Goal: Task Accomplishment & Management: Manage account settings

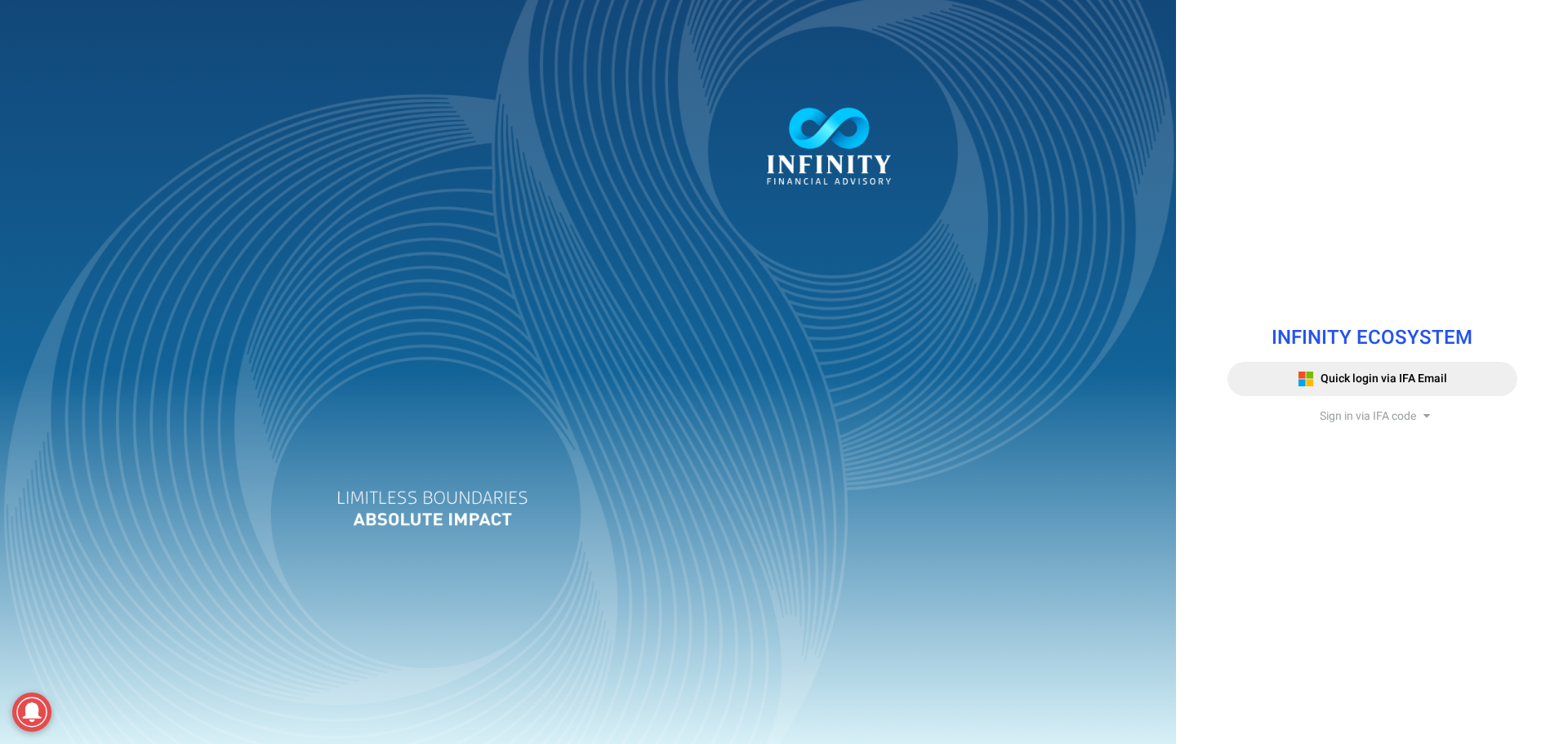
click at [1382, 408] on span "Sign in via IFA code" at bounding box center [1367, 416] width 96 height 17
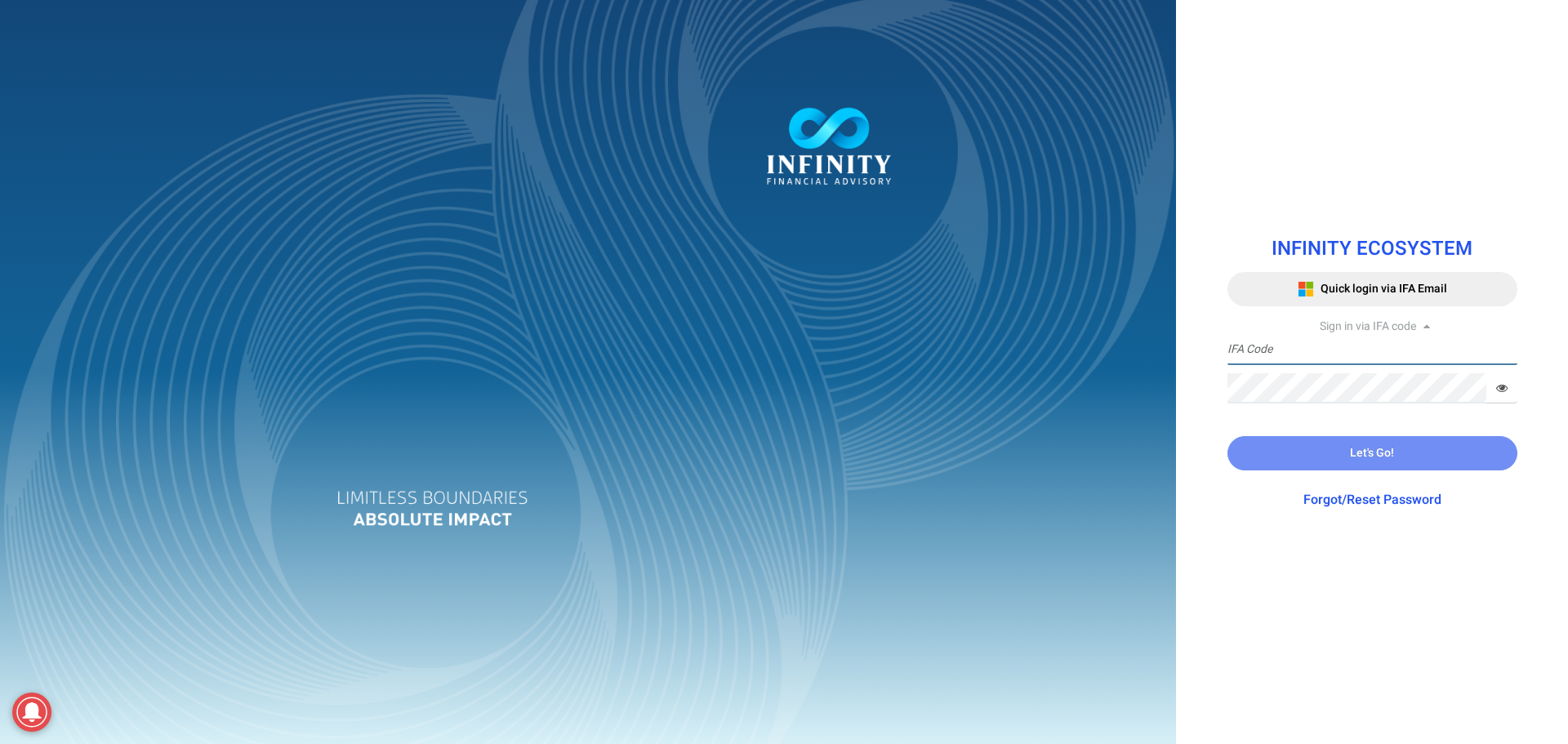
click at [1357, 362] on input "text" at bounding box center [1373, 349] width 290 height 30
type input "IFA0118"
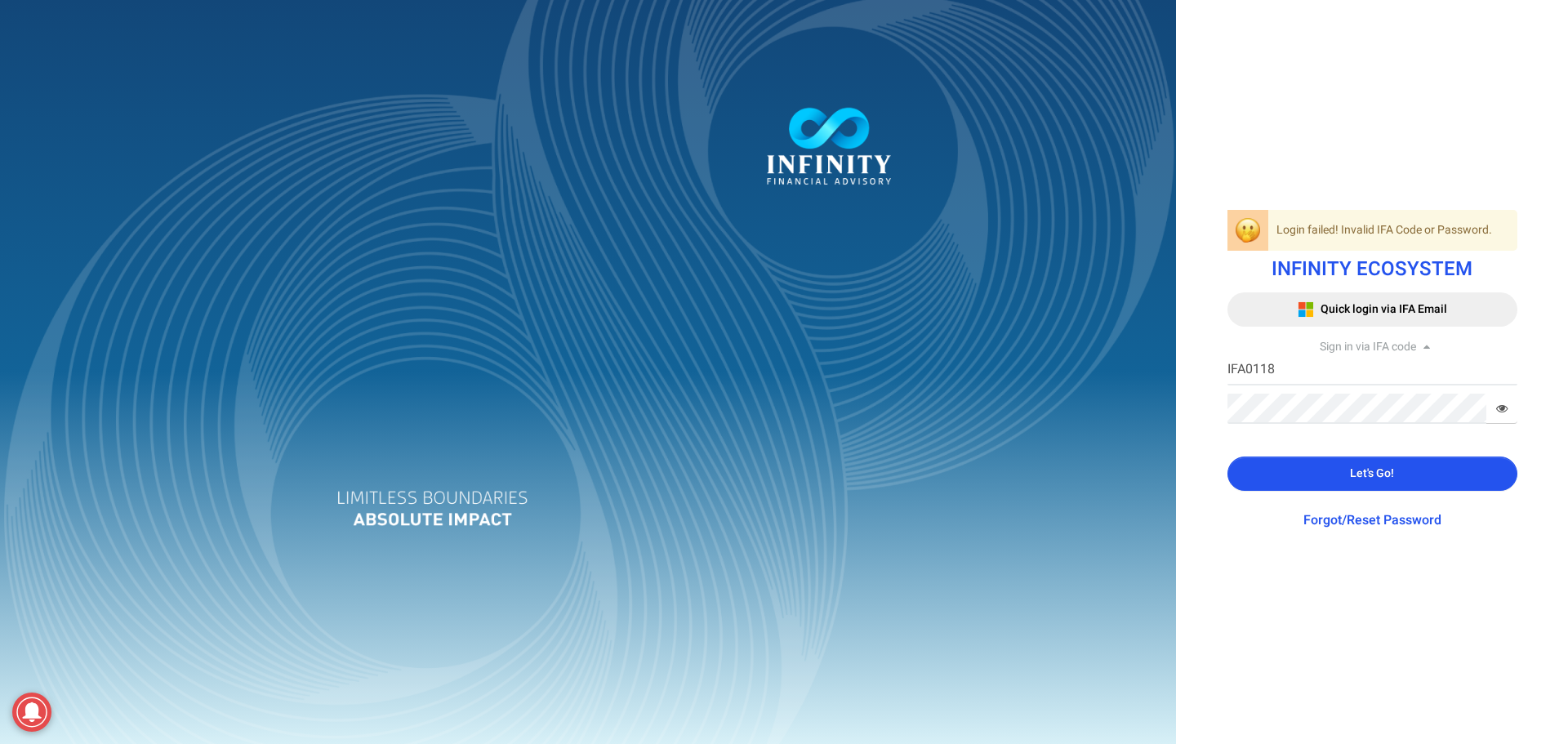
click at [1368, 474] on span "Let's Go!" at bounding box center [1373, 474] width 44 height 17
click at [1503, 411] on icon at bounding box center [1501, 408] width 11 height 11
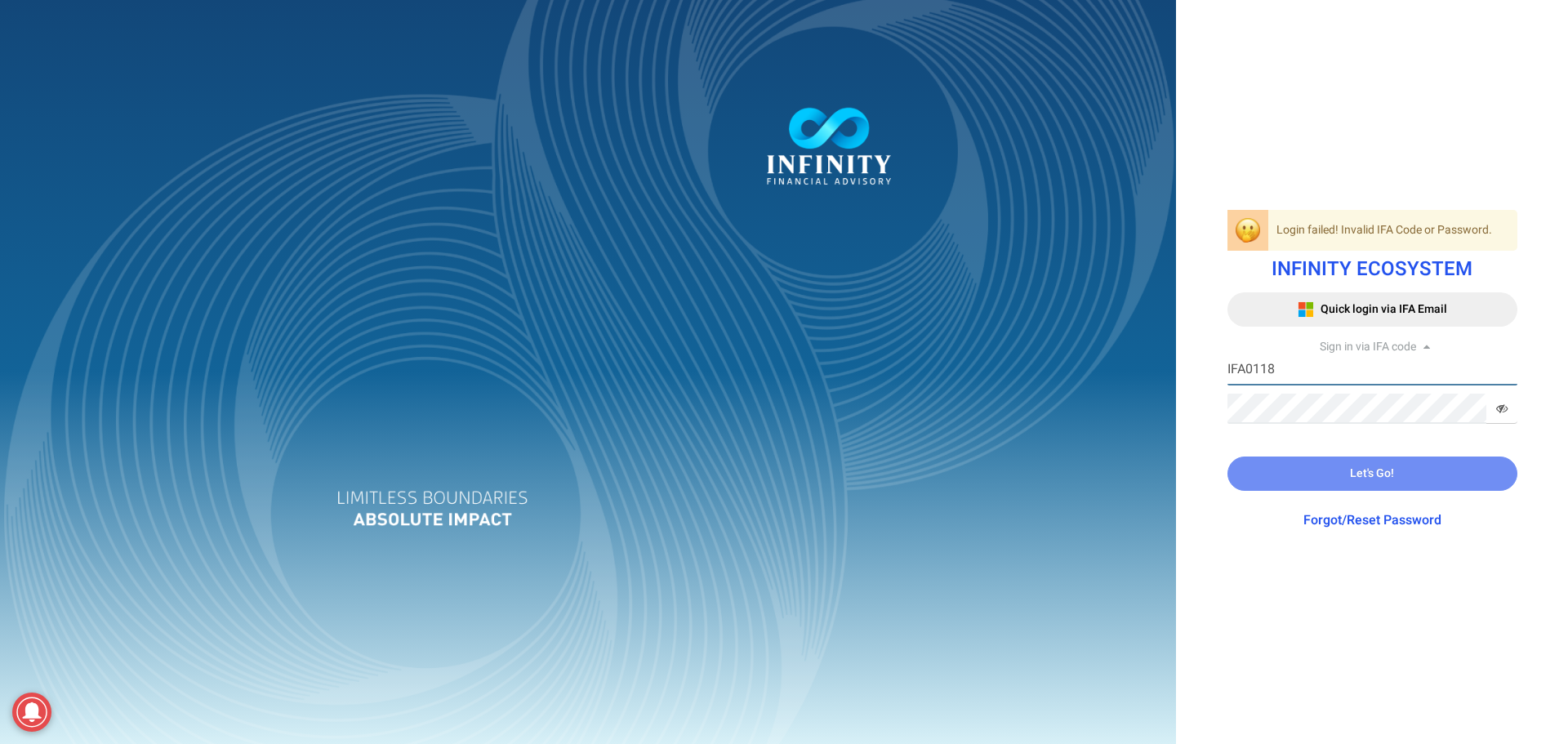
click at [1244, 370] on input "IFA0118" at bounding box center [1373, 369] width 290 height 30
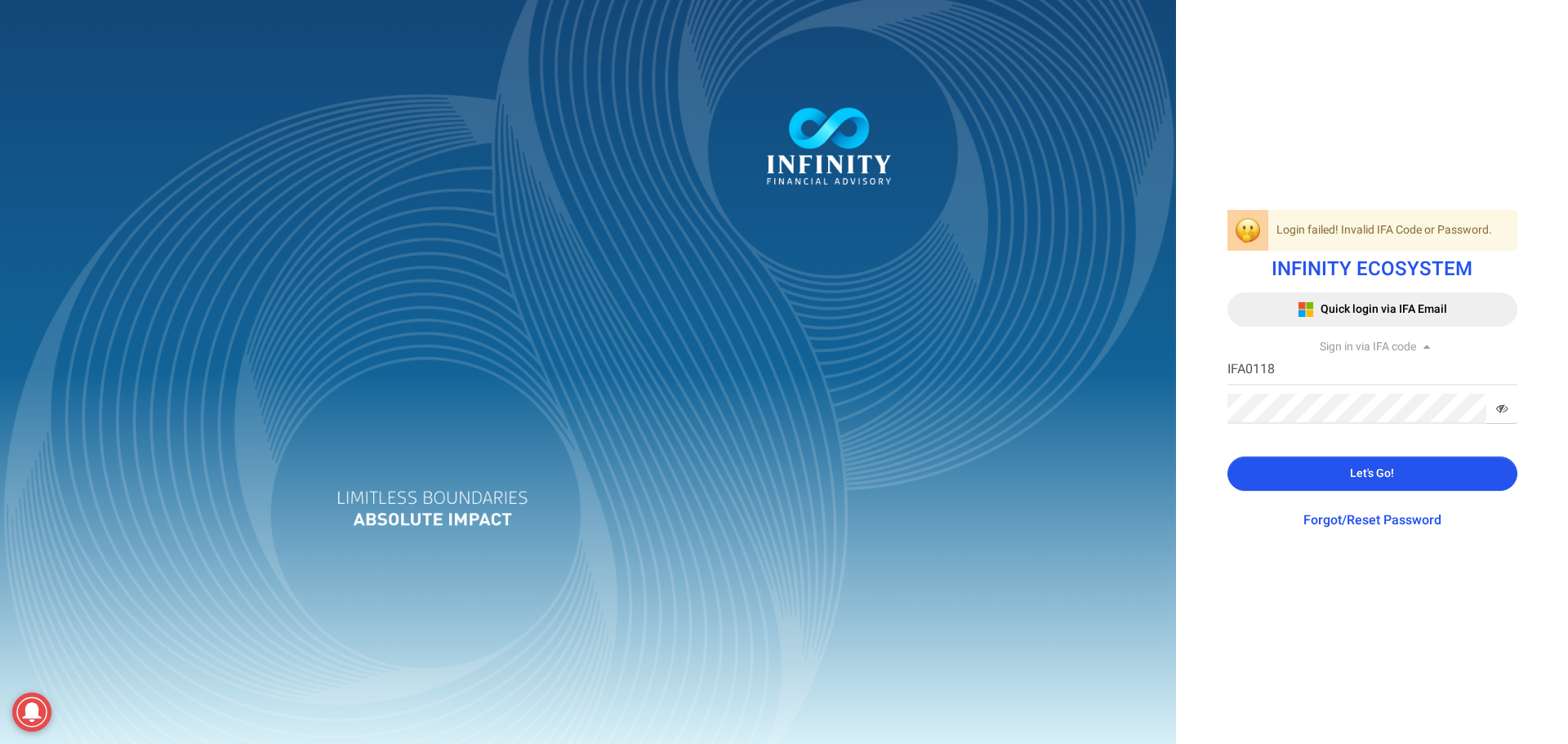
click at [1503, 410] on icon at bounding box center [1501, 408] width 11 height 11
click at [1445, 477] on button "Let's Go!" at bounding box center [1373, 474] width 290 height 34
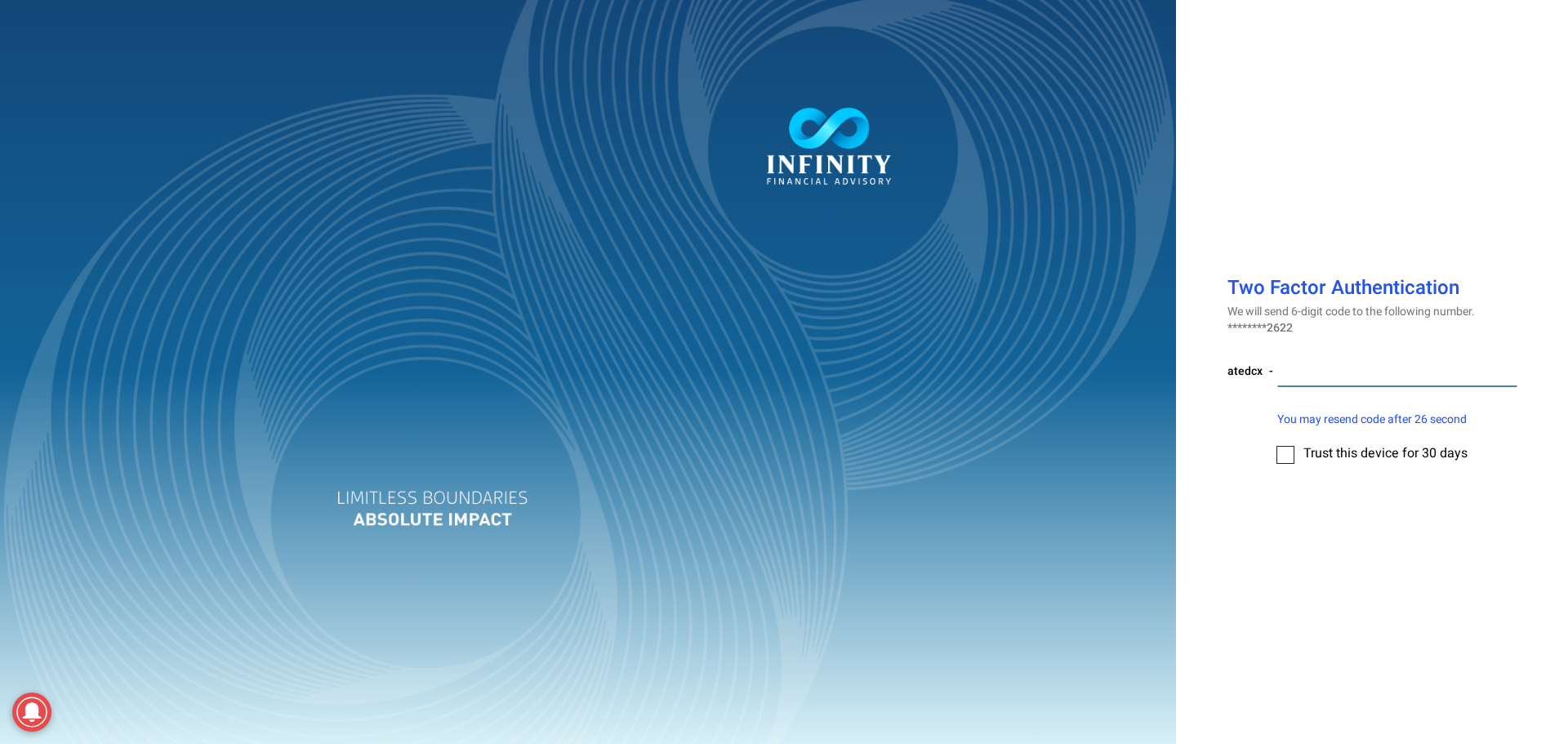
click at [1320, 372] on input "number" at bounding box center [1397, 371] width 240 height 30
type input "684044"
